Goal: Use online tool/utility: Use online tool/utility

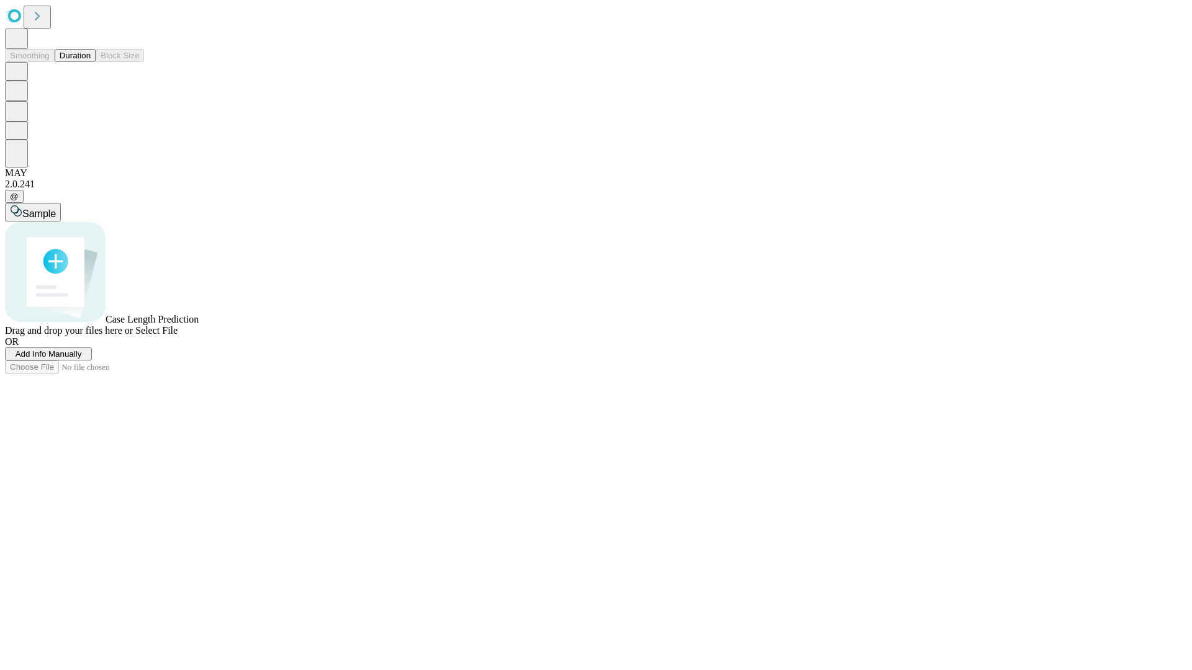
click at [91, 62] on button "Duration" at bounding box center [75, 55] width 41 height 13
click at [56, 209] on span "Sample" at bounding box center [39, 214] width 34 height 11
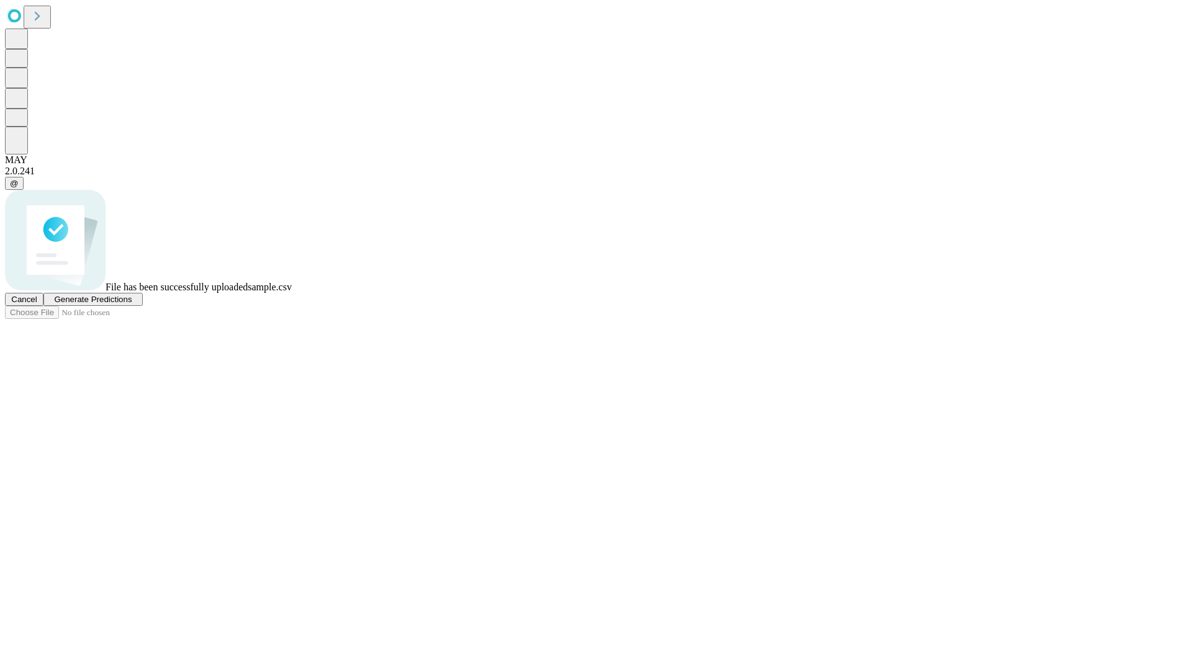
click at [132, 304] on span "Generate Predictions" at bounding box center [93, 299] width 78 height 9
